Goal: Task Accomplishment & Management: Use online tool/utility

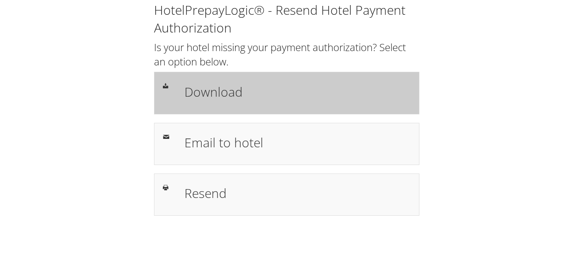
click at [222, 95] on h1 "Download" at bounding box center [297, 91] width 226 height 19
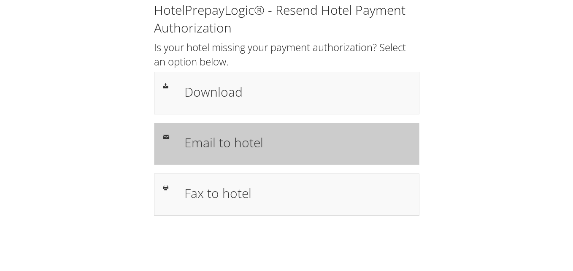
click at [238, 142] on h1 "Email to hotel" at bounding box center [297, 142] width 226 height 19
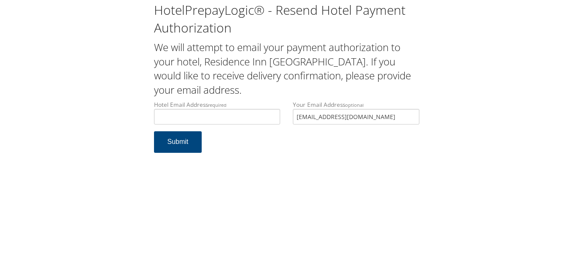
click at [215, 118] on input "Hotel Email Address required" at bounding box center [217, 117] width 127 height 16
type input "bisrifd@gmail.com"
drag, startPoint x: 379, startPoint y: 118, endPoint x: 209, endPoint y: 122, distance: 169.7
click at [176, 112] on div "Hotel Email Address required bisrifd@gmail.com Hotel email address is required …" at bounding box center [287, 115] width 278 height 31
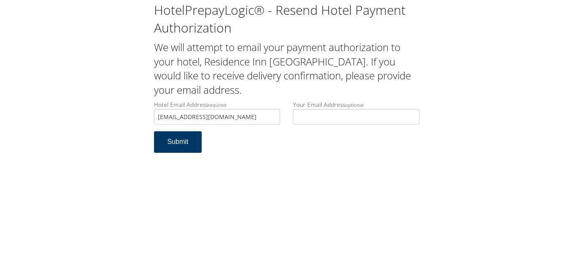
click at [179, 141] on button "Submit" at bounding box center [178, 142] width 48 height 22
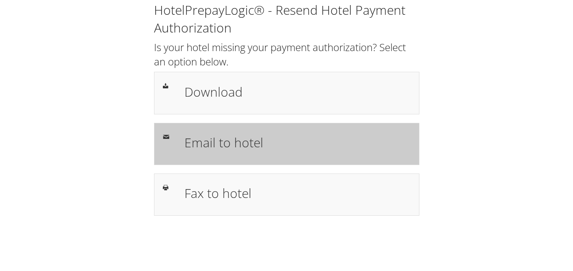
click at [245, 147] on h1 "Email to hotel" at bounding box center [297, 142] width 226 height 19
